Goal: Task Accomplishment & Management: Complete application form

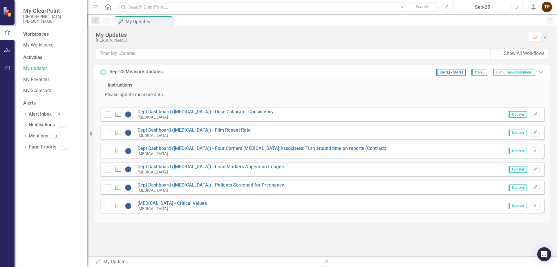
click at [509, 113] on span "Updater" at bounding box center [518, 114] width 18 height 6
click at [511, 115] on span "Updater" at bounding box center [518, 114] width 18 height 6
click at [518, 117] on span "Updater" at bounding box center [518, 114] width 18 height 6
click at [520, 116] on span "Updater" at bounding box center [518, 114] width 18 height 6
click at [520, 115] on span "Updater" at bounding box center [518, 114] width 18 height 6
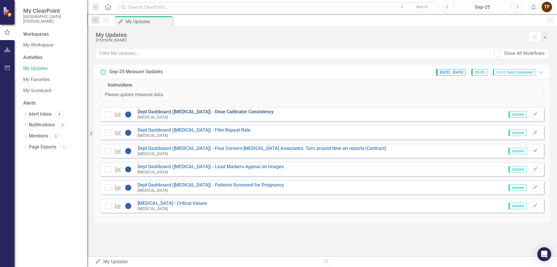
click at [236, 112] on link "Dept Dashboard ([MEDICAL_DATA]) - Dose Calibrator Consistency" at bounding box center [206, 112] width 136 height 6
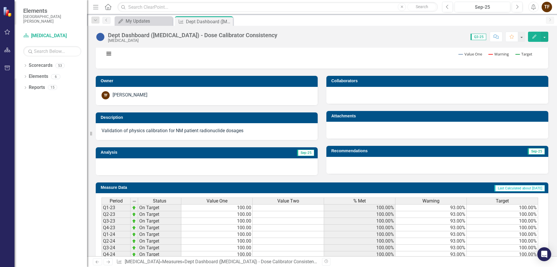
scroll to position [130, 0]
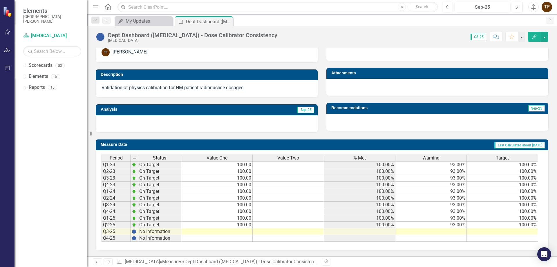
click at [244, 233] on td at bounding box center [216, 231] width 71 height 7
click at [243, 232] on td at bounding box center [216, 231] width 71 height 7
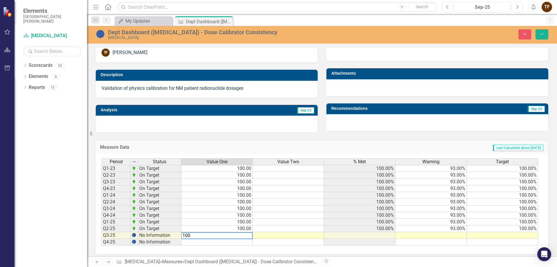
type textarea "100"
click at [373, 232] on td at bounding box center [359, 235] width 71 height 7
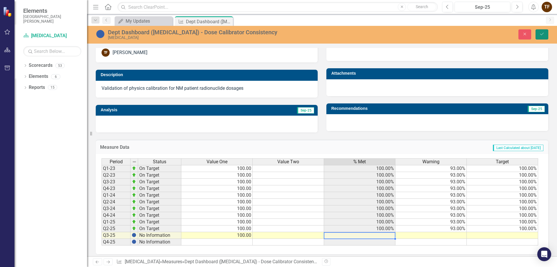
click at [544, 35] on icon "Save" at bounding box center [541, 34] width 5 height 4
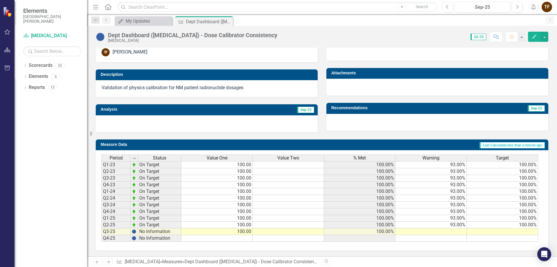
click at [516, 231] on td at bounding box center [502, 231] width 71 height 7
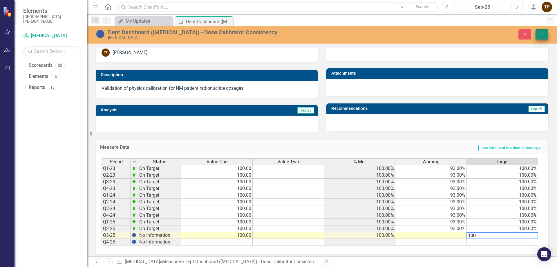
type textarea "100"
click at [543, 33] on icon "submit" at bounding box center [541, 34] width 3 height 2
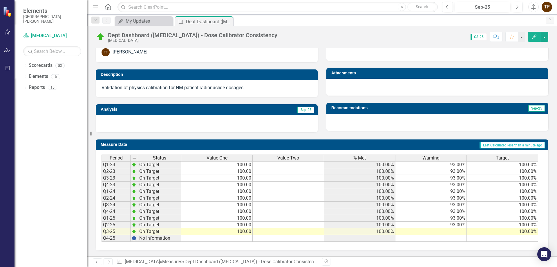
click at [453, 229] on td at bounding box center [430, 231] width 71 height 7
click at [455, 231] on td at bounding box center [430, 231] width 71 height 7
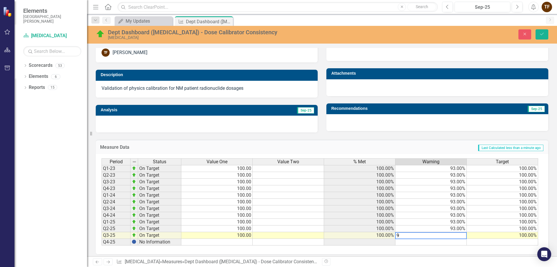
type textarea "93"
click at [540, 32] on icon "Save" at bounding box center [541, 34] width 5 height 4
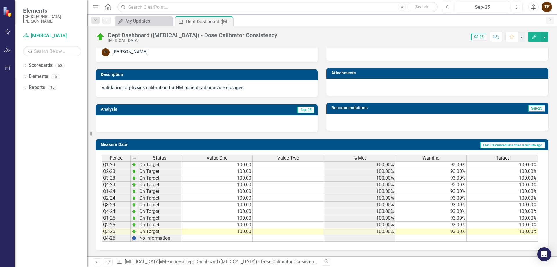
scroll to position [0, 0]
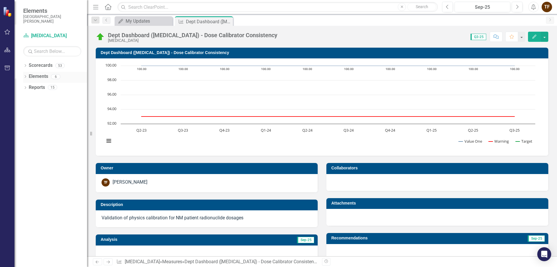
click at [25, 76] on icon "Dropdown" at bounding box center [25, 76] width 4 height 3
click at [25, 76] on icon "Dropdown" at bounding box center [24, 76] width 3 height 4
click at [25, 76] on icon "Dropdown" at bounding box center [25, 76] width 4 height 3
click at [49, 100] on link "Measure Measures" at bounding box center [46, 98] width 29 height 7
click at [30, 99] on icon "Dropdown" at bounding box center [28, 98] width 4 height 3
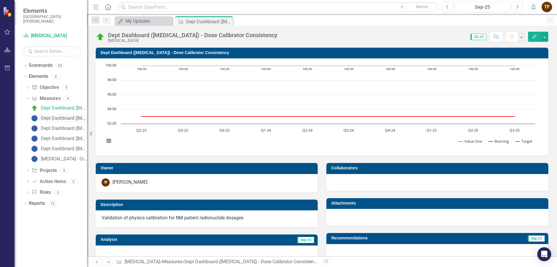
click at [70, 118] on div "Dept Dashboard ([MEDICAL_DATA]) - Film Repeat Rate" at bounding box center [64, 117] width 46 height 5
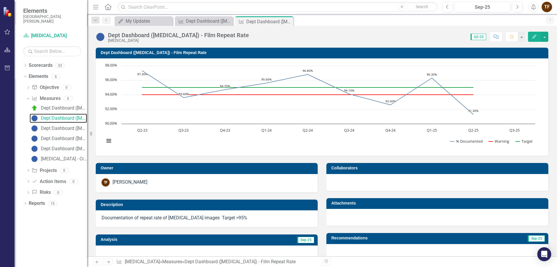
scroll to position [130, 0]
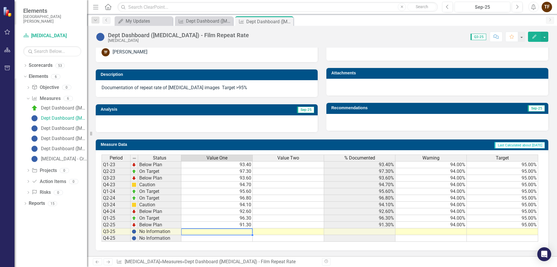
click at [243, 230] on td at bounding box center [216, 231] width 71 height 7
click at [244, 232] on td at bounding box center [216, 231] width 71 height 7
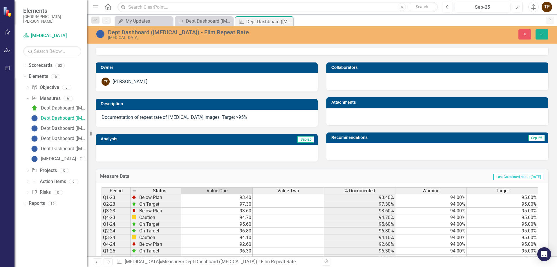
scroll to position [133, 0]
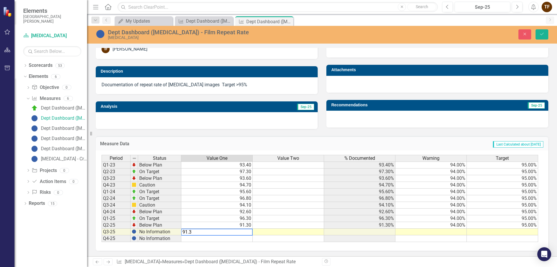
type textarea "91.3"
click at [463, 233] on td at bounding box center [430, 231] width 71 height 7
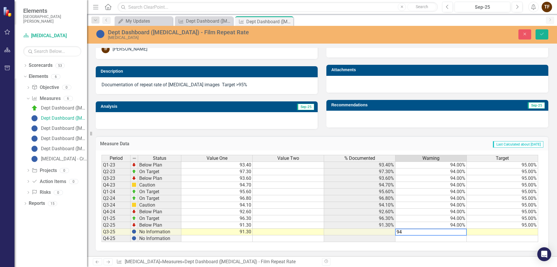
type textarea "94"
click at [500, 233] on td at bounding box center [502, 231] width 71 height 7
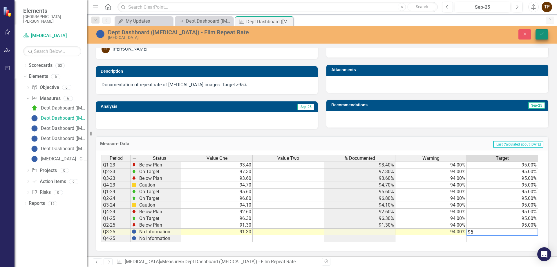
type textarea "95"
click at [543, 32] on button "Save" at bounding box center [542, 34] width 13 height 10
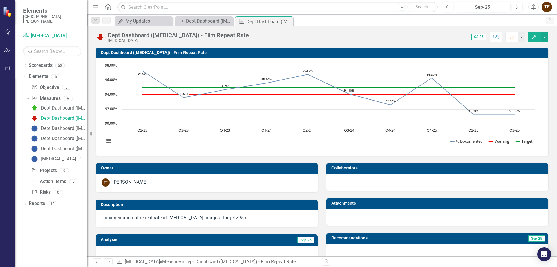
scroll to position [130, 0]
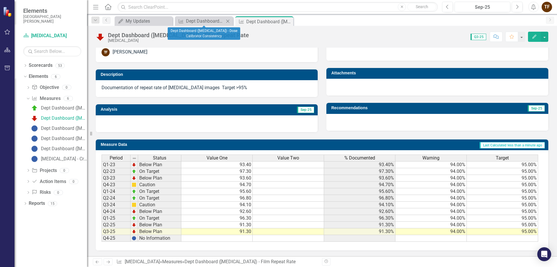
click at [227, 21] on icon at bounding box center [227, 20] width 3 height 3
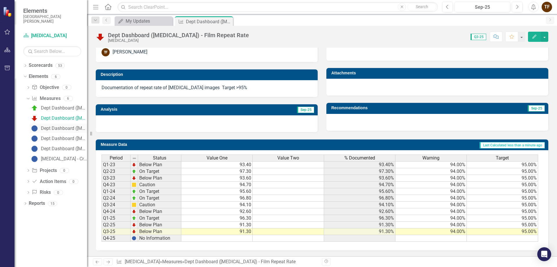
click at [49, 129] on div "Dept Dashboard ([MEDICAL_DATA]) - Four Corners [MEDICAL_DATA] Associates: Turn …" at bounding box center [64, 128] width 46 height 5
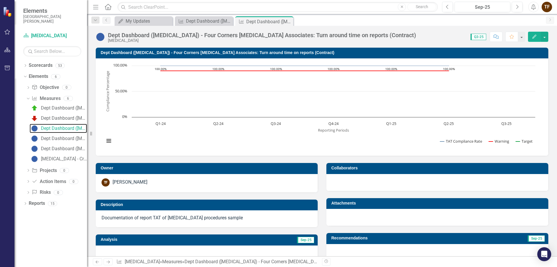
scroll to position [130, 0]
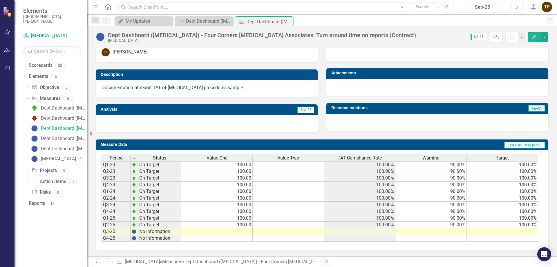
click at [233, 231] on td at bounding box center [216, 231] width 71 height 7
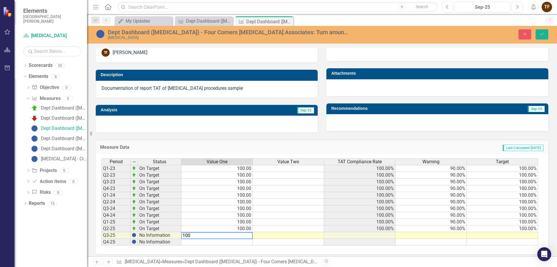
type textarea "100"
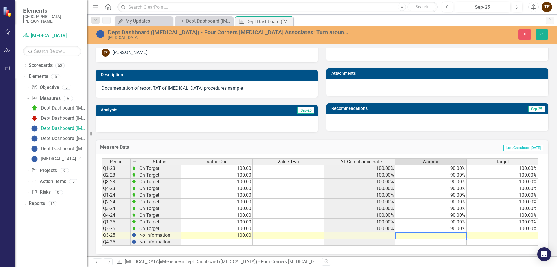
click at [429, 233] on td at bounding box center [430, 235] width 71 height 7
type textarea "90"
click at [519, 235] on td at bounding box center [502, 235] width 71 height 7
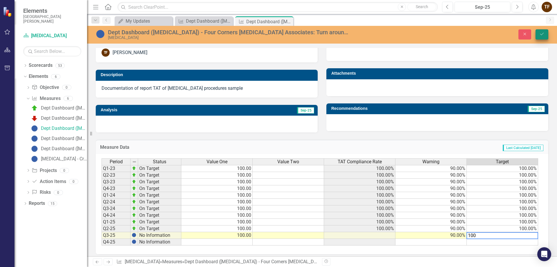
type textarea "100"
click at [542, 33] on icon "Save" at bounding box center [541, 34] width 5 height 4
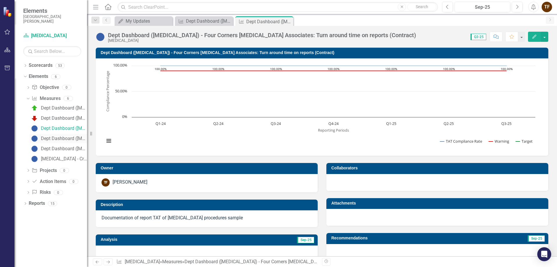
click at [49, 138] on div "Dept Dashboard ([MEDICAL_DATA]) - Lead Markers Appear on Images" at bounding box center [64, 138] width 46 height 5
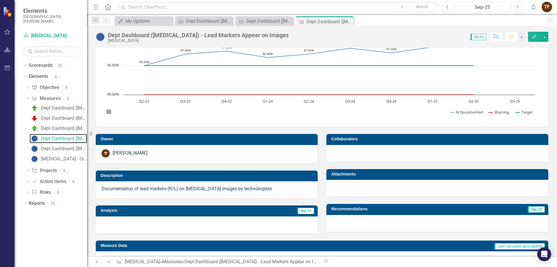
scroll to position [130, 0]
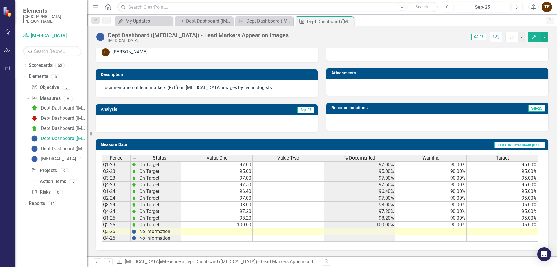
click at [235, 232] on td at bounding box center [216, 231] width 71 height 7
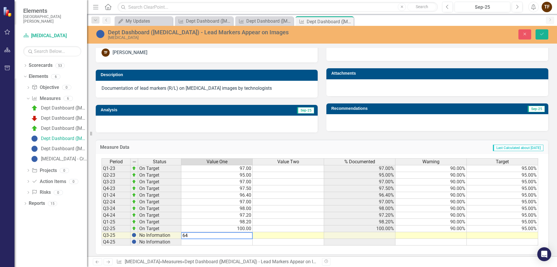
type textarea "6"
click at [383, 236] on td at bounding box center [359, 235] width 71 height 7
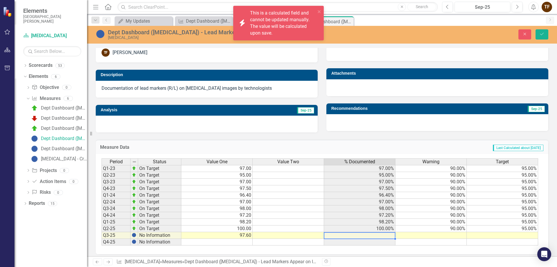
click at [453, 237] on td at bounding box center [430, 235] width 71 height 7
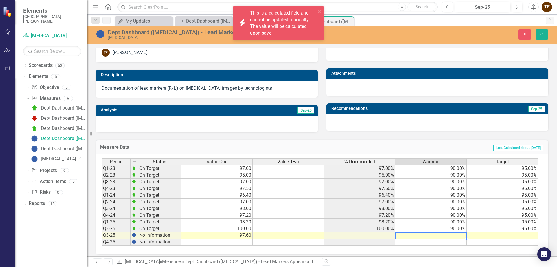
type textarea "+"
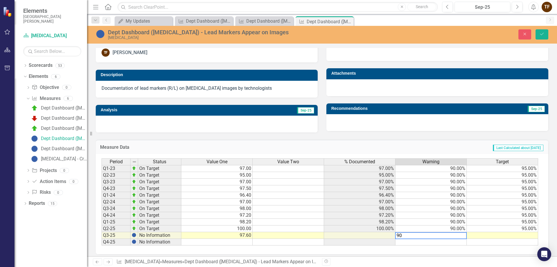
type textarea "90"
click at [515, 237] on td at bounding box center [502, 235] width 71 height 7
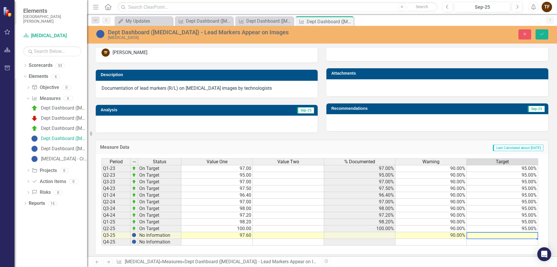
click at [247, 237] on td "97.60" at bounding box center [216, 235] width 71 height 7
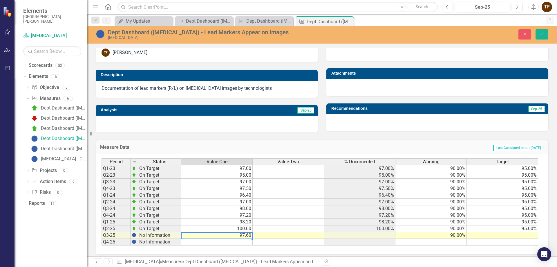
click at [249, 235] on td "97.60" at bounding box center [216, 235] width 71 height 7
click at [102, 231] on div "Period Status Value One Value Two % Documented Warning Target Q1-23 On Target 9…" at bounding box center [102, 201] width 0 height 87
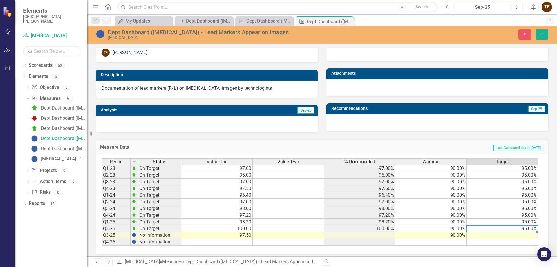
click at [512, 236] on td at bounding box center [502, 235] width 71 height 7
type textarea "95"
click at [543, 36] on icon "Save" at bounding box center [541, 34] width 5 height 4
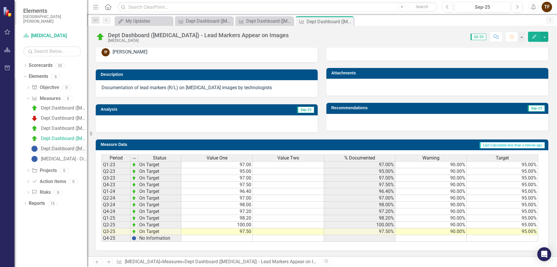
click at [55, 147] on div "Dept Dashboard ([MEDICAL_DATA]) - Patients Screened for Pregnancy" at bounding box center [64, 148] width 46 height 5
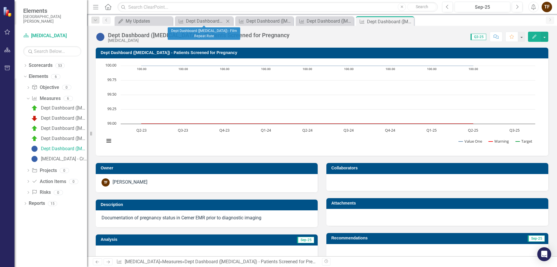
click at [227, 21] on icon at bounding box center [227, 20] width 3 height 3
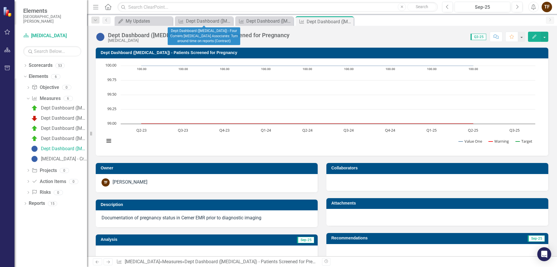
click at [0, 0] on icon at bounding box center [0, 0] width 0 height 0
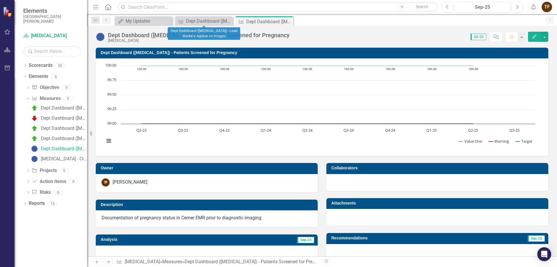
click at [0, 0] on icon at bounding box center [0, 0] width 0 height 0
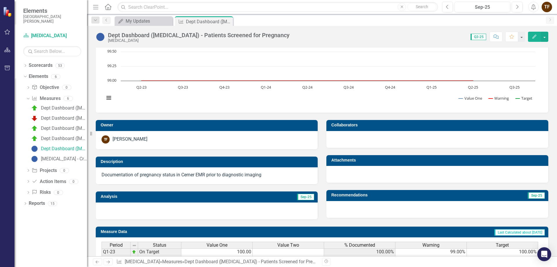
scroll to position [130, 0]
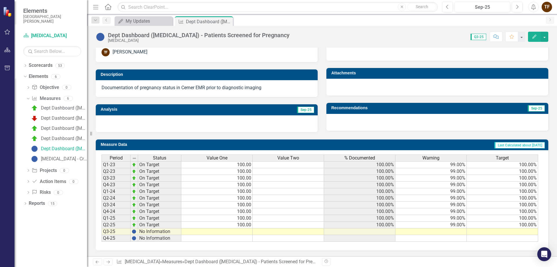
click at [241, 229] on td at bounding box center [216, 231] width 71 height 7
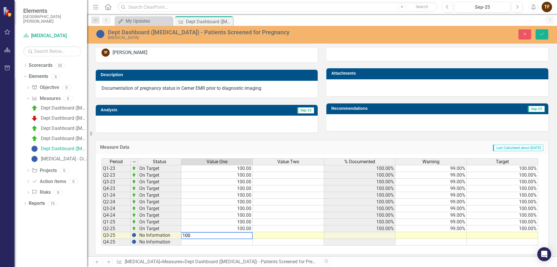
type textarea "100"
click at [439, 234] on td at bounding box center [430, 235] width 71 height 7
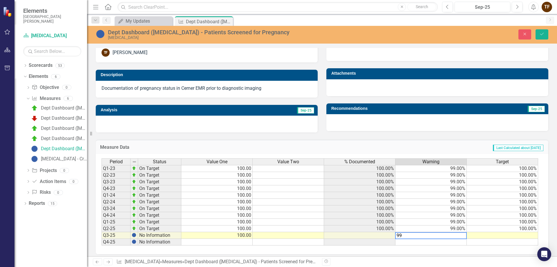
type textarea "99"
click at [518, 235] on td at bounding box center [502, 235] width 71 height 7
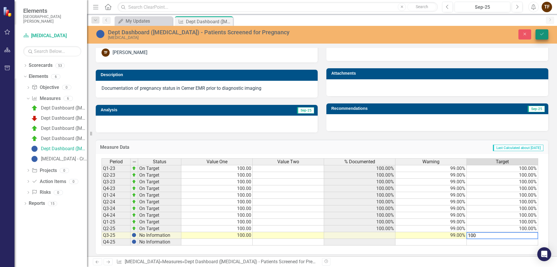
type textarea "100"
click at [539, 37] on button "Save" at bounding box center [542, 34] width 13 height 10
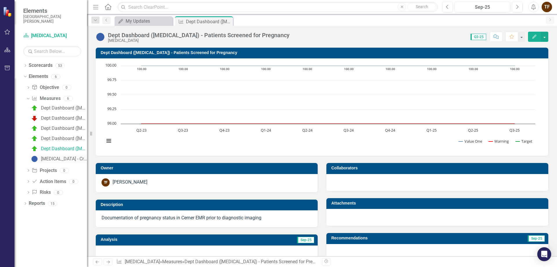
click at [61, 160] on div "[MEDICAL_DATA] - Critical Values" at bounding box center [64, 158] width 46 height 5
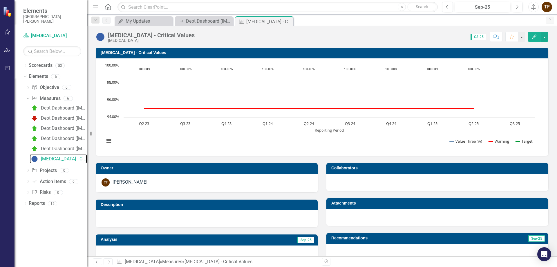
scroll to position [130, 0]
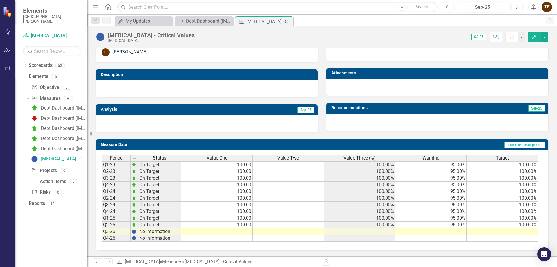
click at [247, 231] on td at bounding box center [216, 231] width 71 height 7
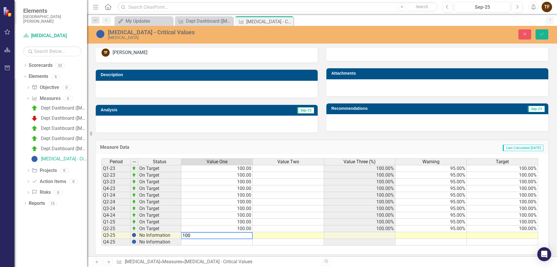
type textarea "100"
click at [458, 237] on td at bounding box center [430, 235] width 71 height 7
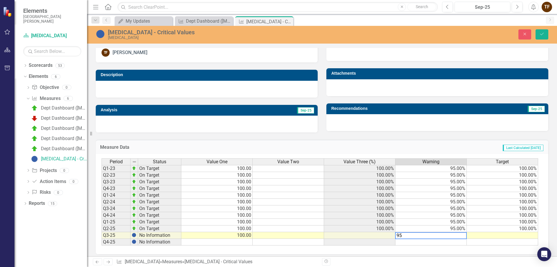
type textarea "95"
click at [527, 236] on td at bounding box center [502, 235] width 71 height 7
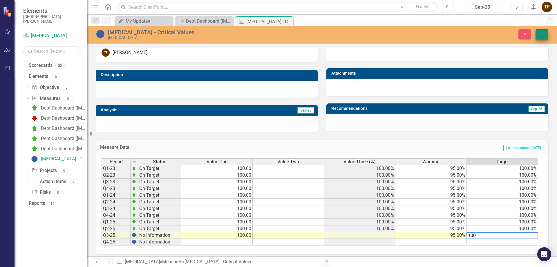
type textarea "100"
click at [545, 32] on button "Save" at bounding box center [542, 34] width 13 height 10
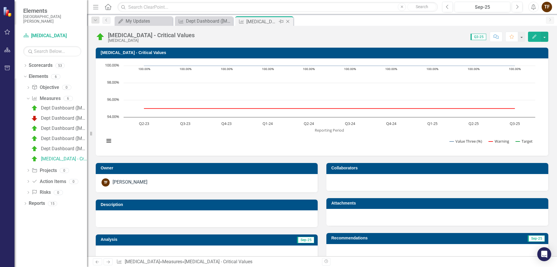
click at [285, 21] on icon "Close" at bounding box center [288, 21] width 6 height 5
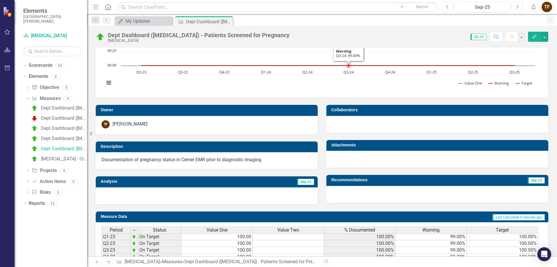
scroll to position [116, 0]
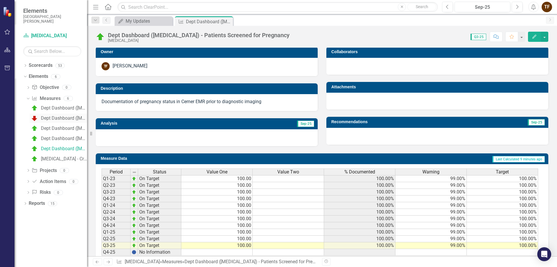
click at [45, 117] on div "Dept Dashboard ([MEDICAL_DATA]) - Film Repeat Rate" at bounding box center [64, 117] width 46 height 5
